Goal: Navigation & Orientation: Find specific page/section

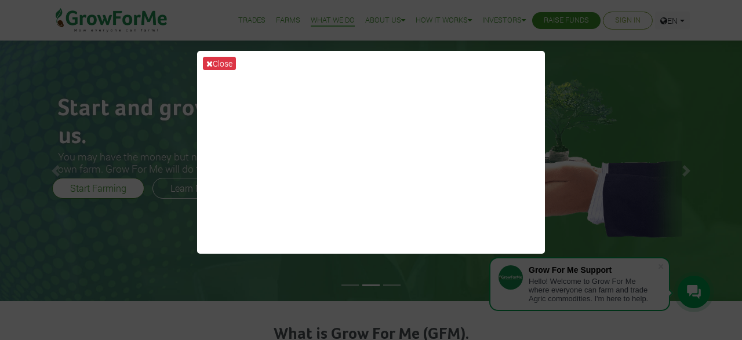
click at [595, 140] on div "Close" at bounding box center [371, 170] width 742 height 340
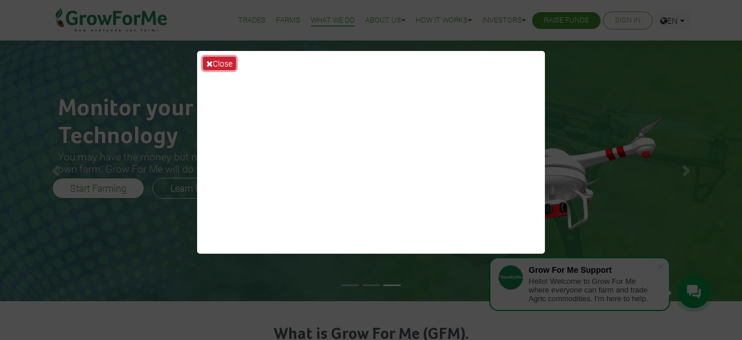
click at [227, 60] on button "Close" at bounding box center [219, 63] width 33 height 13
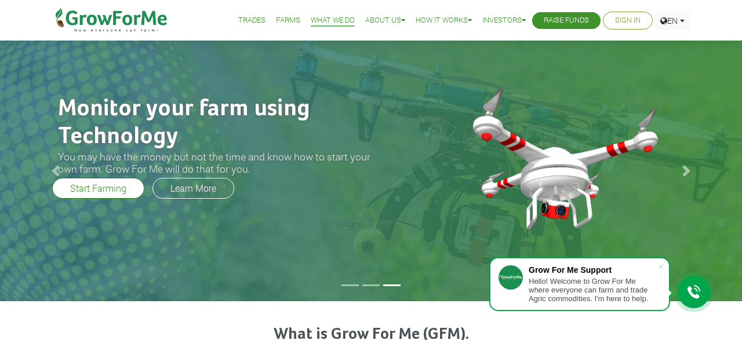
click at [695, 296] on icon at bounding box center [694, 292] width 14 height 14
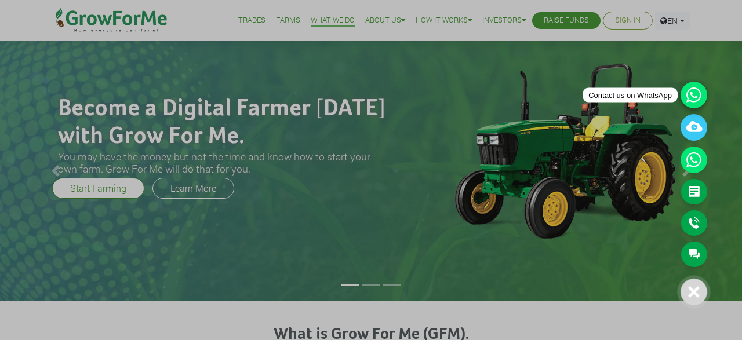
click at [688, 98] on icon at bounding box center [693, 95] width 27 height 27
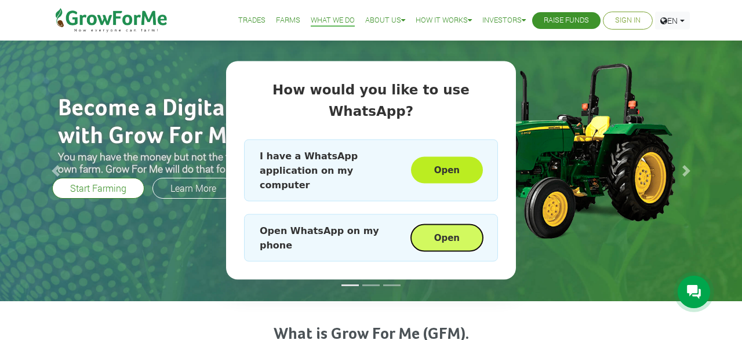
click at [449, 224] on button "Open" at bounding box center [447, 237] width 72 height 27
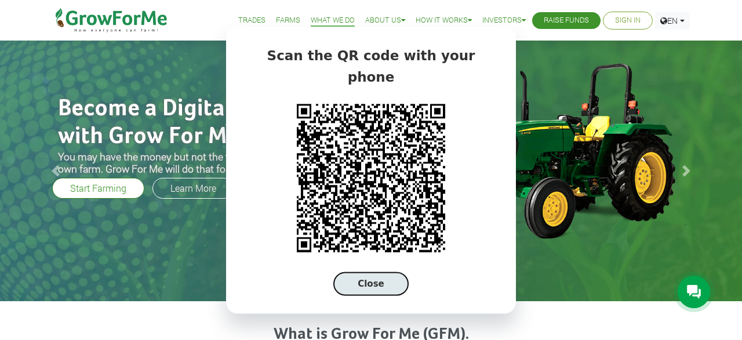
click at [386, 280] on button "Close" at bounding box center [370, 284] width 75 height 24
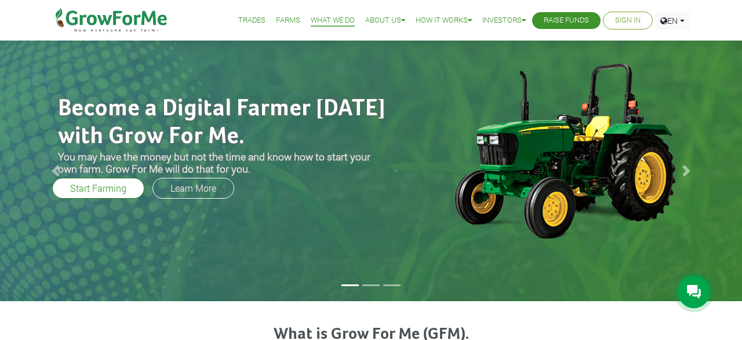
click at [690, 289] on icon at bounding box center [694, 292] width 14 height 14
click at [694, 287] on icon at bounding box center [694, 292] width 14 height 14
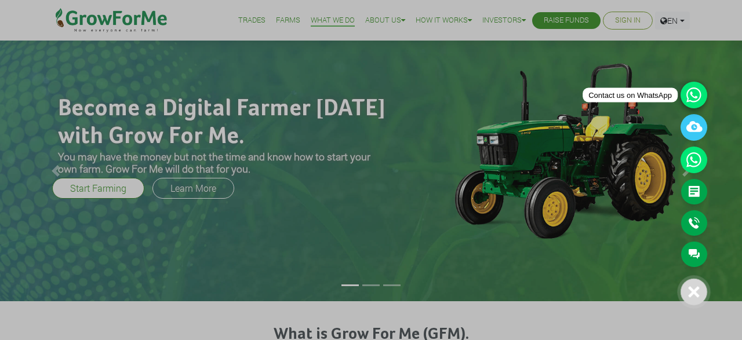
click at [695, 98] on icon at bounding box center [693, 95] width 27 height 27
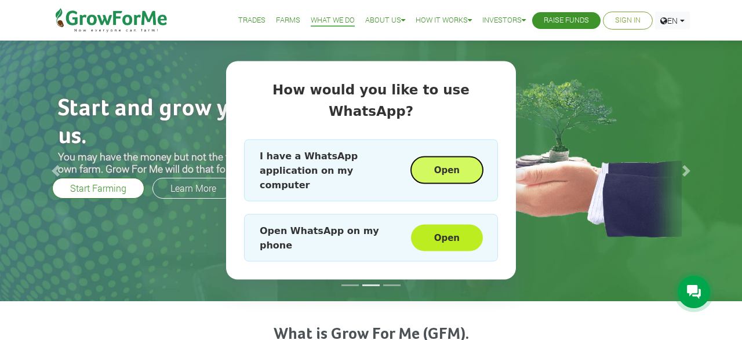
click at [465, 163] on button "Open" at bounding box center [447, 170] width 72 height 27
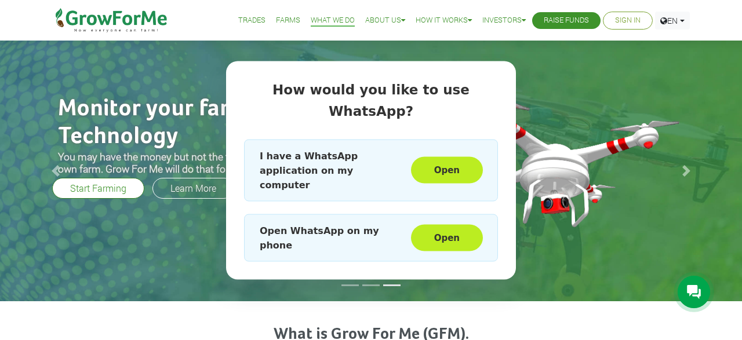
click at [614, 91] on div "How would you like to use WhatsApp? I have a WhatsApp application on my compute…" at bounding box center [371, 170] width 742 height 340
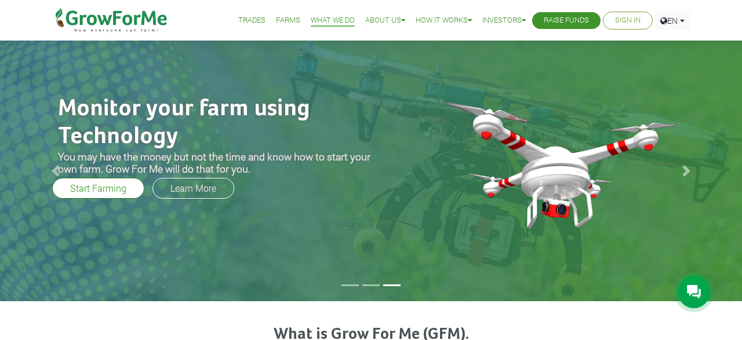
click at [692, 288] on icon at bounding box center [694, 292] width 14 height 14
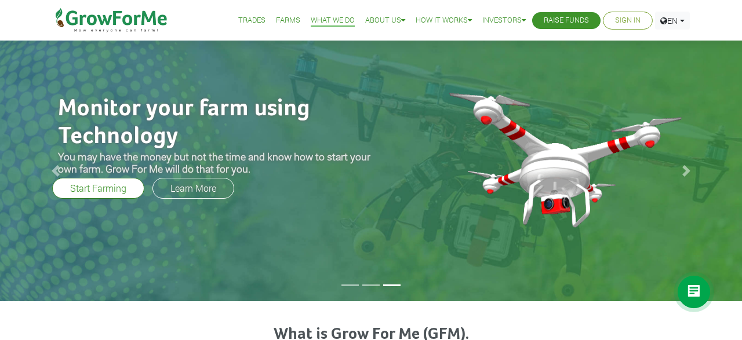
click at [694, 291] on icon at bounding box center [694, 292] width 14 height 14
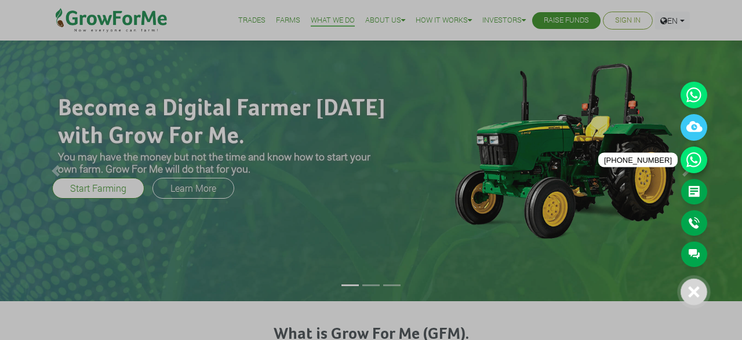
click at [692, 165] on icon at bounding box center [693, 160] width 27 height 27
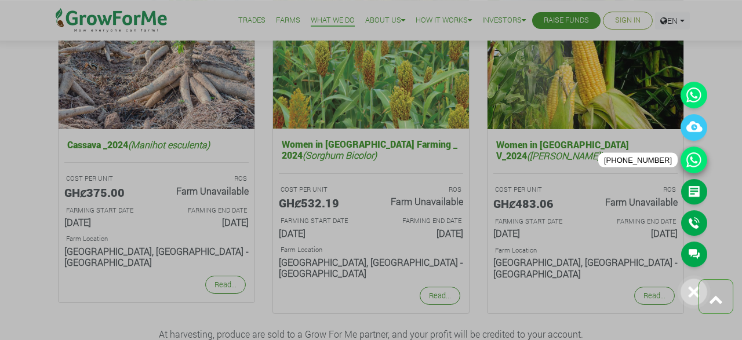
scroll to position [1416, 0]
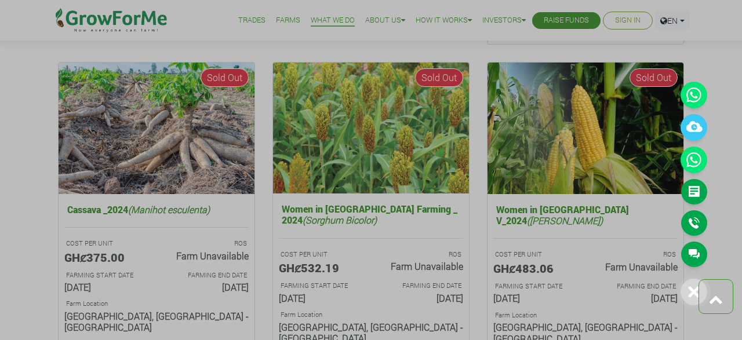
click at [494, 18] on div at bounding box center [371, 170] width 742 height 340
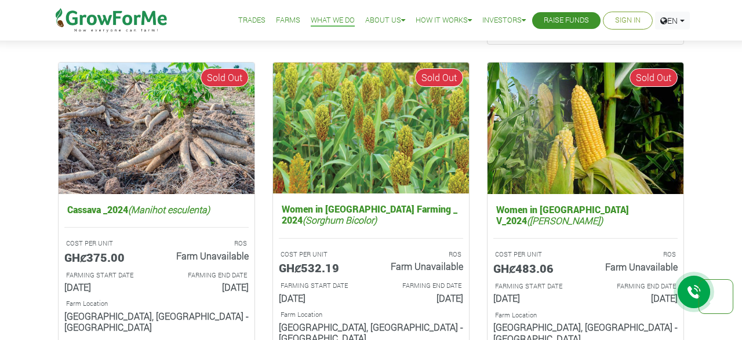
click at [494, 18] on link "Investors" at bounding box center [503, 20] width 43 height 12
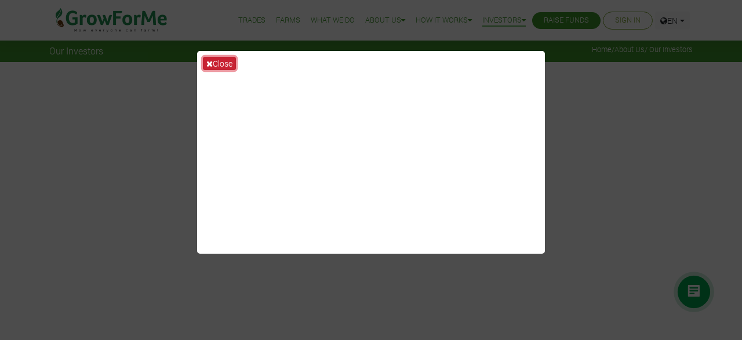
click at [210, 65] on icon at bounding box center [209, 64] width 6 height 8
